Goal: Communication & Community: Answer question/provide support

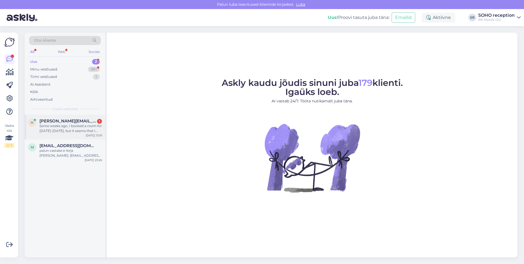
click at [73, 126] on div "Some weeks ago, I booked a room for [DATE]-[DATE], but it seems that I have not…" at bounding box center [70, 128] width 63 height 10
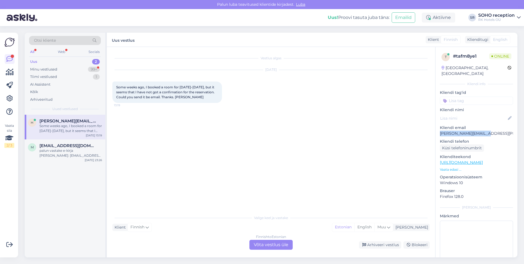
drag, startPoint x: 483, startPoint y: 128, endPoint x: 440, endPoint y: 128, distance: 43.0
click at [440, 131] on p "[PERSON_NAME][EMAIL_ADDRESS][PERSON_NAME][PERSON_NAME][DOMAIN_NAME]" at bounding box center [476, 134] width 73 height 6
copy p "[PERSON_NAME][EMAIL_ADDRESS][PERSON_NAME][PERSON_NAME][DOMAIN_NAME]"
click at [266, 248] on div "Finnish to Estonian Võta vestlus üle" at bounding box center [271, 245] width 43 height 10
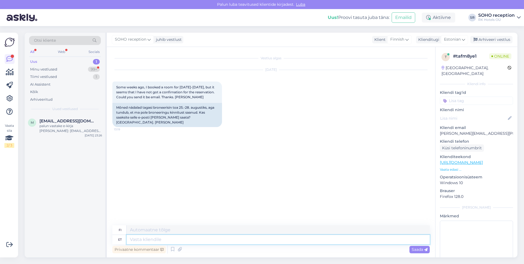
click at [184, 239] on textarea at bounding box center [278, 239] width 303 height 9
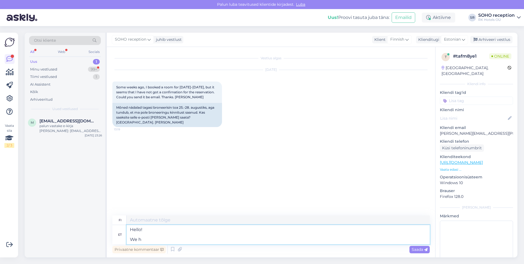
type textarea "Hello! We ha"
type textarea "Hei! Me"
type textarea "Hello! We have se"
type textarea "Hei! Meillä on"
type textarea "Hello! We have sent a"
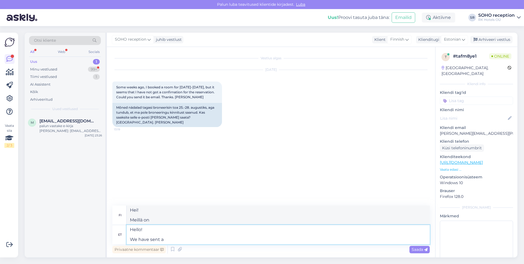
type textarea "Hei! Olemme lähettäneet"
type textarea "Hello! We have sent a confirmation"
type textarea "Hei! Olemme lähettäneet vahvistuksen"
type textarea "Hello! We have sent a confirmation to you"
type textarea "Hei! Olemme lähettäneet vahvistuksen osoitteeseen"
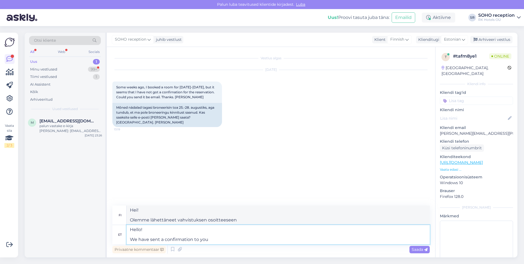
type textarea "Hello! We have sent a confirmation to you"
type textarea "Hei! Olemme lähettäneet sinulle vahvistuksen"
type textarea "Hello! We have sent a confirmation to your email. A"
type textarea "Hei! Olemme lähettäneet vahvistuksen sähköpostiisi."
type textarea "Hello! We have sent a confirmation to your email. Apologies for"
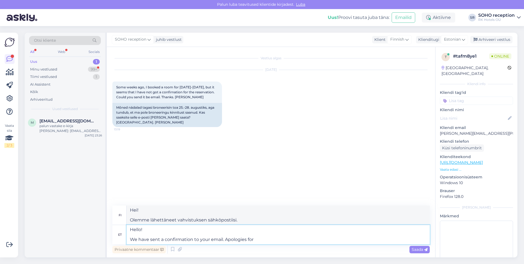
type textarea "Hei! Olemme lähettäneet vahvistuksen sähköpostiisi. Pahoittelut."
type textarea "Hello! We have sent a confirmation to your email. Apologies for th"
type textarea "Hei! Olemme lähettäneet vahvistuksen sähköpostiisi. Pahoittelut"
type textarea "Hello! We have sent a confirmation to your email. Apologies for the i"
type textarea "Hei! Olemme lähettäneet vahvistuksen sähköpostiisi. Pahoittelemme tästä aiheutu…"
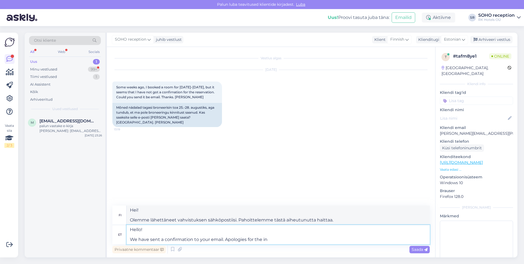
type textarea "Hello! We have sent a confirmation to your email. Apologies for the inc"
type textarea "Hei! Olemme lähettäneet vahvistuksen sähköpostiisi. Pahoittelemme aiheutunutta …"
type textarea "Hello! We have sent a confirmation to your email. Apologies for the inconve"
type textarea "Hei! Olemme lähettäneet vahvistuksen sähköpostiisi. Pahoittelemme häiriötä."
type textarea "Hello! We have sent a confirmation to your email. Apologies for the inconvenien…"
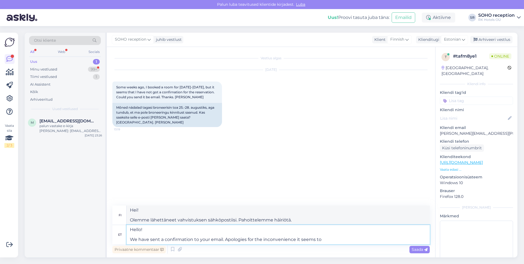
type textarea "Hei! Olemme lähettäneet vahvistuksen sähköpostiisi. Pahoittelemme ilmeistä vaiv…"
type textarea "Hello! We have sent a confirmation to your email. Apologies for the inconvenien…"
type textarea "Hei! Olemme lähettäneet vahvistuksen sähköpostiisi. Pahoittelemme mahdollisesti…"
type textarea "Hello! We have sent a confirmation to your email. Apologies for the inconvenien…"
type textarea "Hei! Olemme lähettäneet vahvistuksen sähköpostiisi. Pahoittelemme häiriötä, näy…"
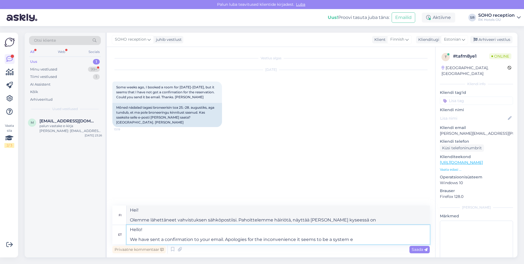
type textarea "Hello! We have sent a confirmation to your email. Apologies for the inconvenien…"
type textarea "Hei! Olemme lähettäneet vahvistuksen sähköpostiisi. Pahoittelemme häiriötä, näy…"
type textarea "Hello! We have sent a confirmation to your email. Apologies for the inconvenien…"
type textarea "Hei! Olemme lähettäneet vahvistuksen sähköpostiisi. Pahoittelemme häiriötä, kys…"
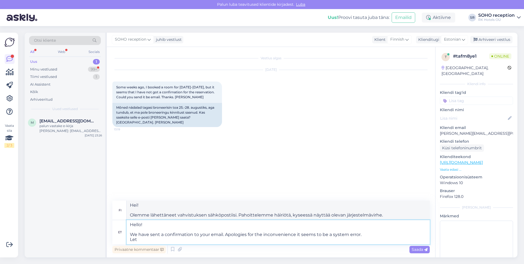
type textarea "Hello! We have sent a confirmation to your email. Apologies for the inconvenien…"
type textarea "Hei! Olemme lähettäneet vahvistuksen sähköpostiisi. Pahoittelemme häiriötä, kys…"
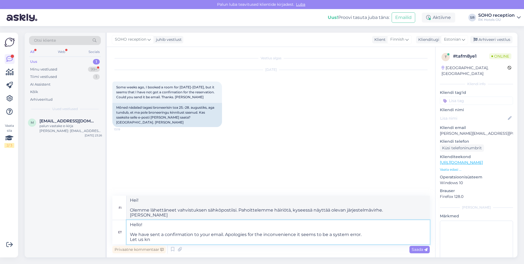
type textarea "Hello! We have sent a confirmation to your email. Apologies for the inconvenien…"
type textarea "Hei! Olemme lähettäneet vahvistuksen sähköpostiisi. Pahoittelemme häiriötä, kys…"
type textarea "Hello! We have sent a confirmation to your email. Apologies for the inconvenien…"
type textarea "Hei! Olemme lähettäneet vahvistuksen sähköpostiisi. Pahoittelemme häiriötä, kys…"
type textarea "Hello! We have sent a confirmation to your email. Apologies for the inconvenien…"
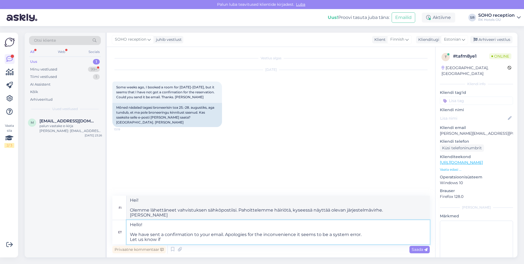
type textarea "Hei! Olemme lähettäneet vahvistuksen sähköpostiisi. Pahoittelemme häiriötä, kys…"
type textarea "Hello! We have sent a confirmation to your email. Apologies for the inconvenien…"
type textarea "Hei! Olemme lähettäneet vahvistuksen sähköpostiisi. Pahoittelemme häiriötä, kys…"
type textarea "Hello! We have sent a confirmation to your email. Apologies for the inconvenien…"
type textarea "Hei! Olemme lähettäneet vahvistuksen sähköpostiisi. Pahoittelemme häiriötä, kys…"
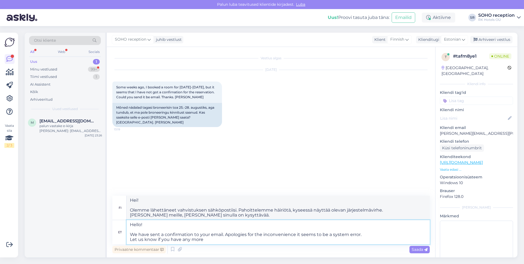
type textarea "Hello! We have sent a confirmation to your email. Apologies for the inconvenien…"
type textarea "Hei! Olemme lähettäneet vahvistuksen sähköpostiisi. Pahoittelemme häiriötä, kys…"
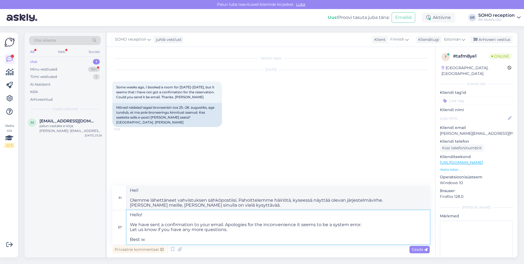
type textarea "Hello! We have sent a confirmation to your email. Apologies for the inconvenien…"
type textarea "Hei! Olemme lähettäneet vahvistuksen sähköpostiisi. Pahoittelemme häiriötä, kys…"
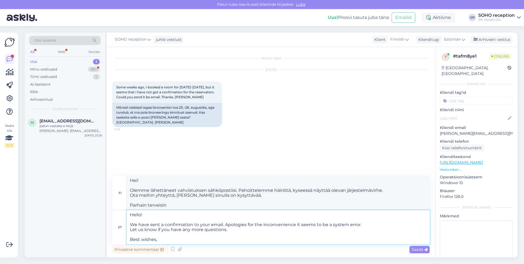
type textarea "Hello! We have sent a confirmation to your email. Apologies for the inconvenien…"
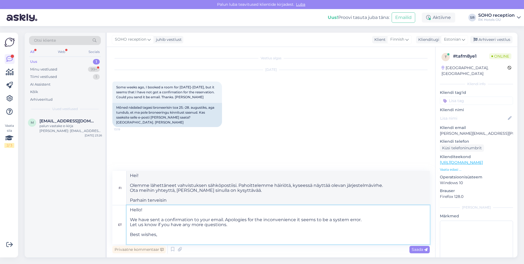
type textarea "Hei! Olemme lähettäneet vahvistuksen sähköpostiisi. Pahoittelemme häiriötä, kys…"
type textarea "Hello! We have sent a confirmation to your email. Apologies for the inconvenien…"
click at [422, 249] on span "Saada" at bounding box center [420, 249] width 16 height 5
